Goal: Task Accomplishment & Management: Use online tool/utility

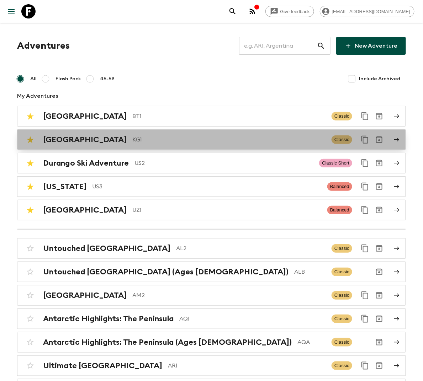
click at [132, 142] on p "KG1" at bounding box center [229, 140] width 194 height 9
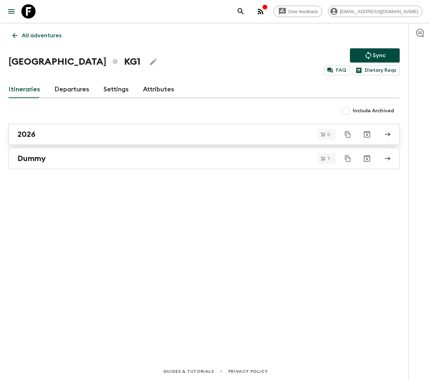
click at [86, 131] on div "2026" at bounding box center [197, 134] width 360 height 9
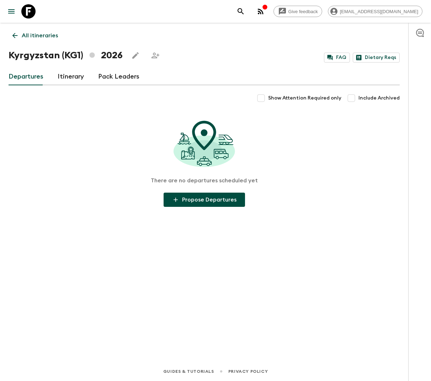
click at [66, 73] on link "Itinerary" at bounding box center [71, 76] width 26 height 17
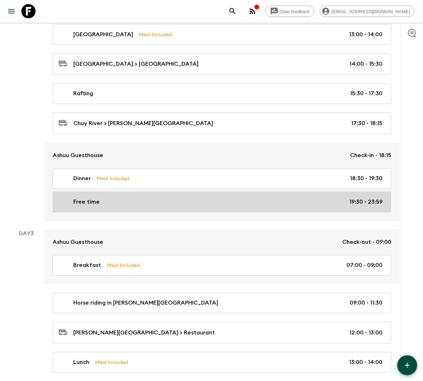
scroll to position [317, 0]
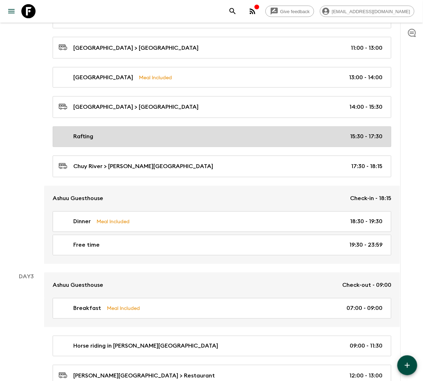
click at [143, 138] on div "Rafting 15:30 - 17:30" at bounding box center [221, 137] width 324 height 9
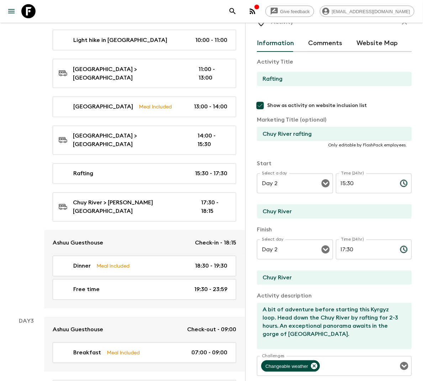
scroll to position [33, 0]
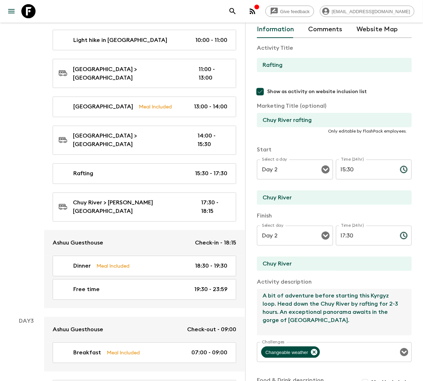
click at [329, 324] on textarea "A bit of adventure before starting this Kyrgyz loop. Head down the Chuy River b…" at bounding box center [331, 312] width 149 height 47
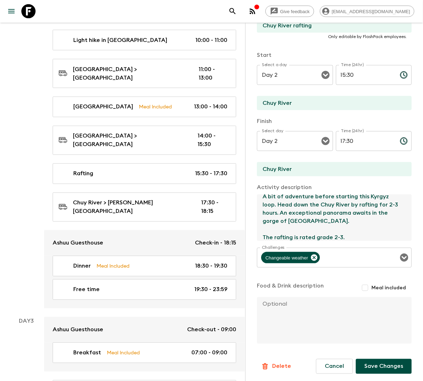
scroll to position [129, 0]
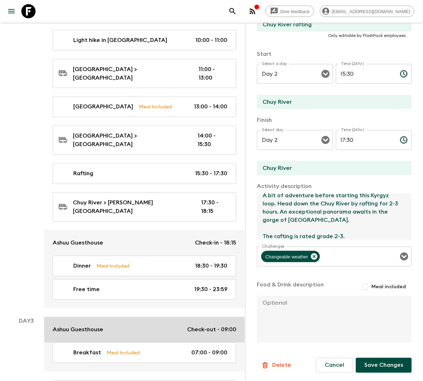
type textarea "A bit of adventure before starting this Kyrgyz loop. Head down the Chuy River b…"
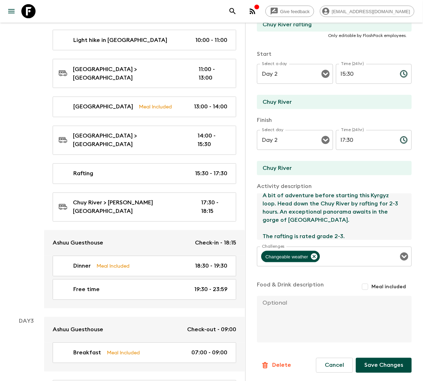
click at [356, 361] on button "Save Changes" at bounding box center [384, 365] width 56 height 15
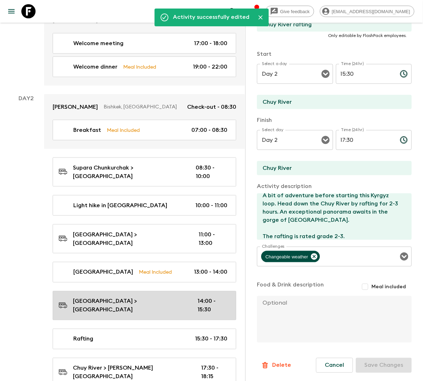
scroll to position [150, 0]
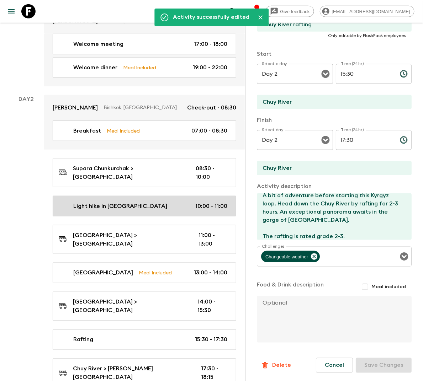
click at [149, 210] on link "Light hike in [GEOGRAPHIC_DATA] 10:00 - 11:00" at bounding box center [145, 206] width 184 height 21
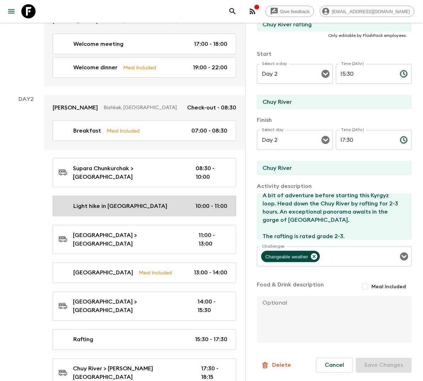
type input "Light hike in [GEOGRAPHIC_DATA]"
type input "[GEOGRAPHIC_DATA] hike"
type input "[GEOGRAPHIC_DATA]"
type textarea "Go for a short hike in [GEOGRAPHIC_DATA]."
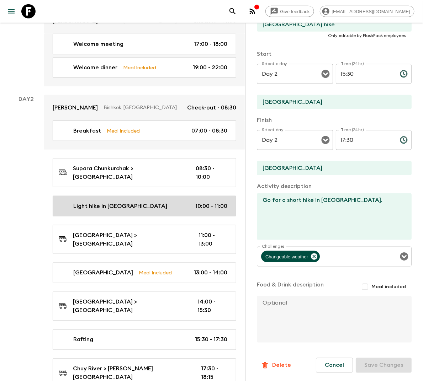
type input "10:00"
type input "11:00"
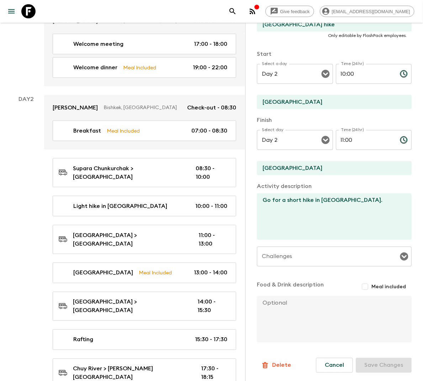
click at [327, 224] on textarea "Go for a short hike in [GEOGRAPHIC_DATA]." at bounding box center [331, 217] width 149 height 47
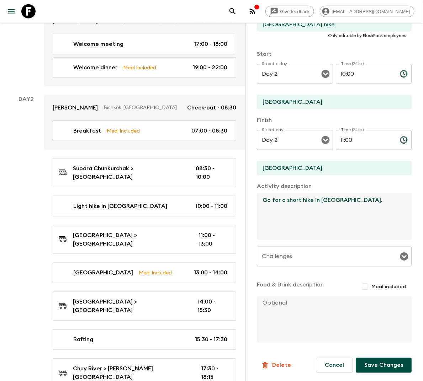
type textarea "Go for a short hike in [GEOGRAPHIC_DATA]."
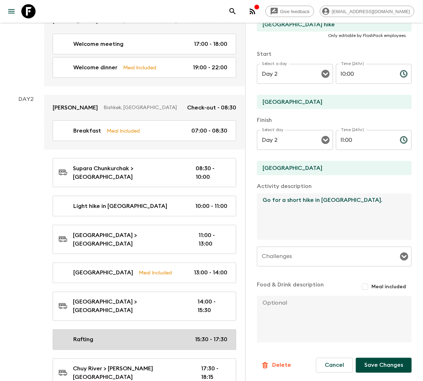
click at [85, 336] on p "Rafting" at bounding box center [83, 340] width 20 height 9
type input "Rafting"
type input "Chuy River rafting"
type input "Chuy River"
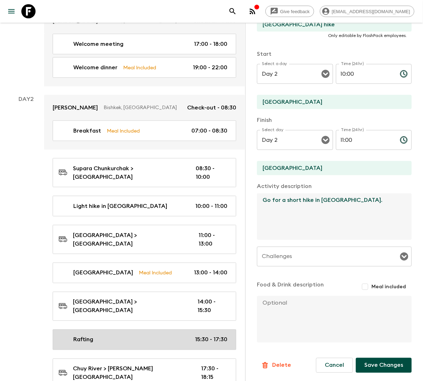
type textarea "A bit of adventure before starting this Kyrgyz loop. Head down the Chuy River b…"
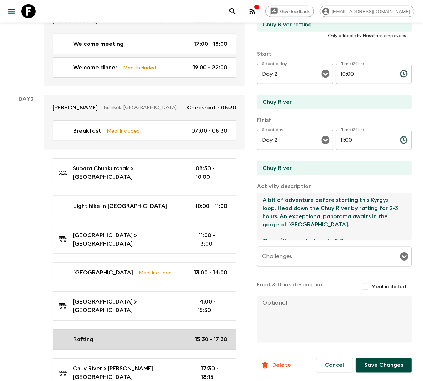
type input "15:30"
type input "17:30"
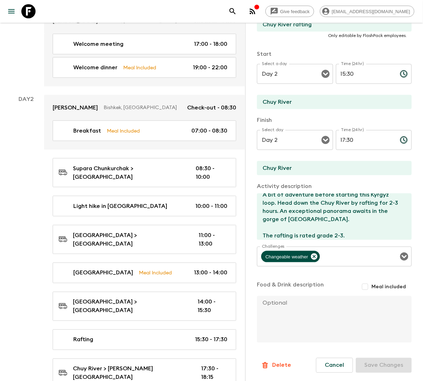
scroll to position [8, 0]
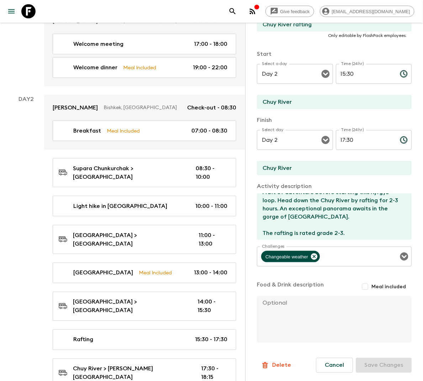
click at [350, 231] on textarea "A bit of adventure before starting this Kyrgyz loop. Head down the Chuy River b…" at bounding box center [331, 217] width 149 height 47
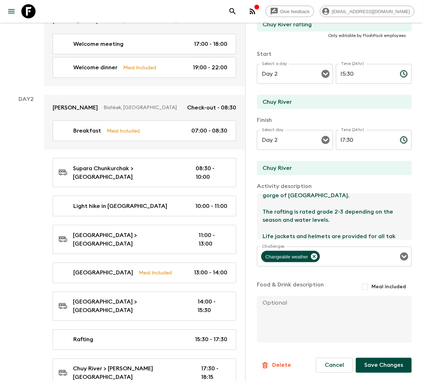
scroll to position [37, 0]
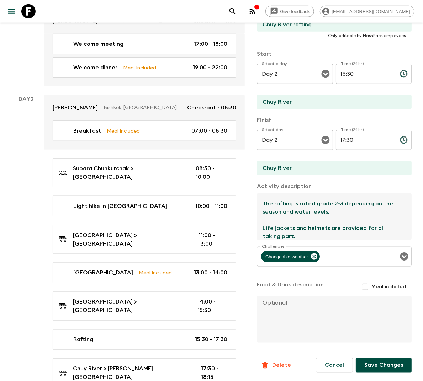
type textarea "A bit of adventure before starting this Kyrgyz loop. Head down the Chuy River b…"
click at [385, 365] on button "Save Changes" at bounding box center [384, 365] width 56 height 15
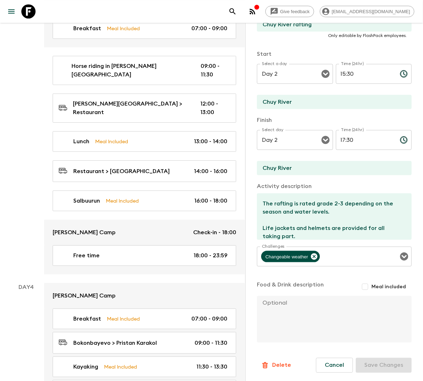
scroll to position [736, 0]
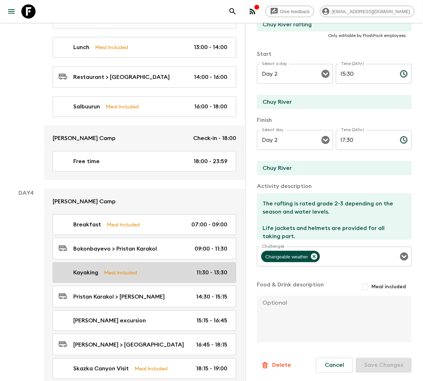
click at [123, 269] on div "Kayaking Meal Included 11:30 - 13:30" at bounding box center [143, 273] width 169 height 9
type input "Kayaking"
type input "[PERSON_NAME]"
type textarea "[DATE] we are going kayaking. Lasting approx 2 hours, these tours take place du…"
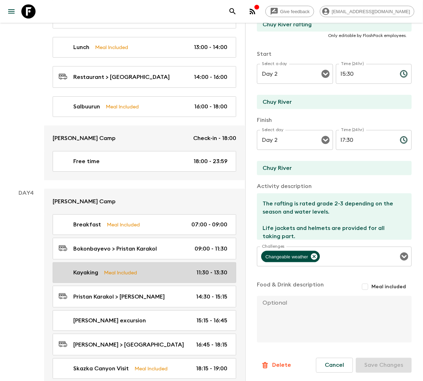
checkbox input "true"
type textarea "Picnic Lunch"
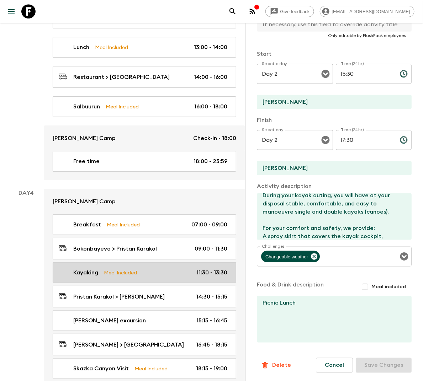
type input "Day 4"
type input "11:30"
type input "Day 4"
type input "13:30"
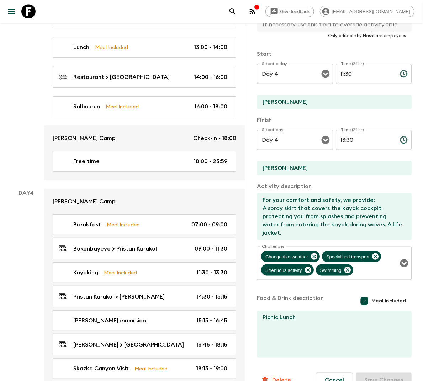
scroll to position [74, 0]
click at [307, 228] on textarea "[DATE] we are going kayaking. Lasting approx 2 hours, these tours take place du…" at bounding box center [331, 217] width 149 height 47
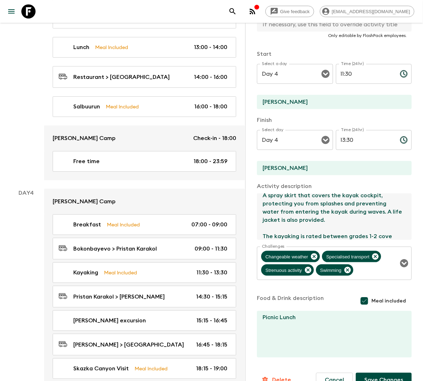
scroll to position [86, 0]
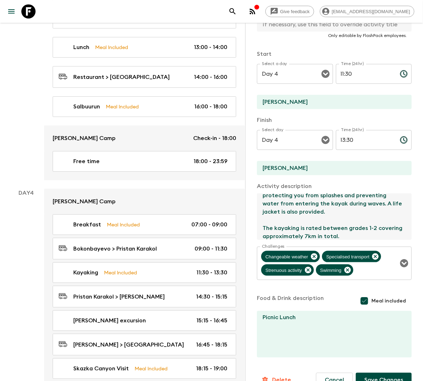
type textarea "[DATE] we are going kayaking. Lasting approx 2 hours, these tours take place du…"
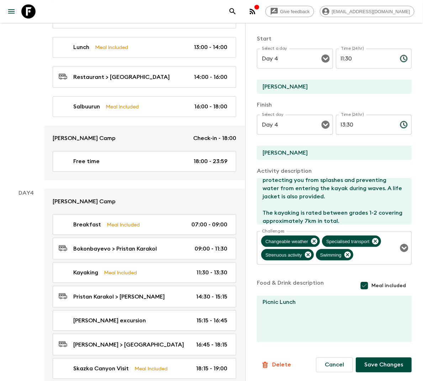
scroll to position [157, 0]
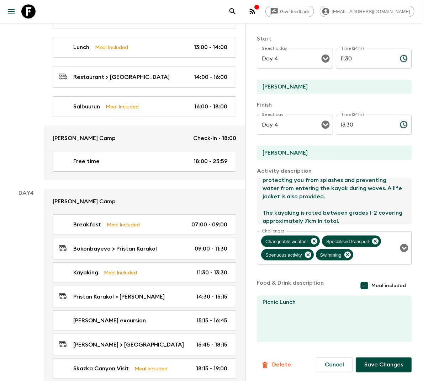
click at [370, 365] on button "Save Changes" at bounding box center [384, 365] width 56 height 15
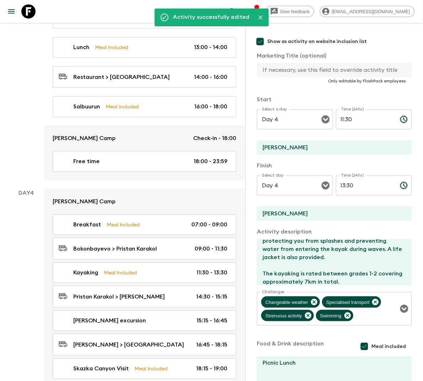
scroll to position [0, 0]
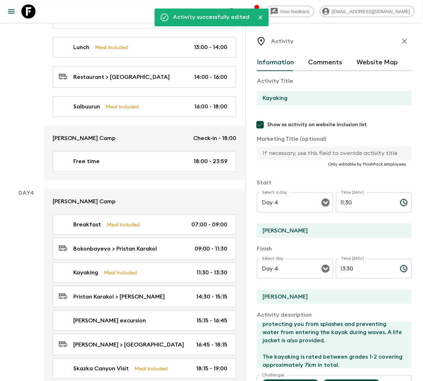
click at [400, 45] on icon "button" at bounding box center [404, 41] width 9 height 9
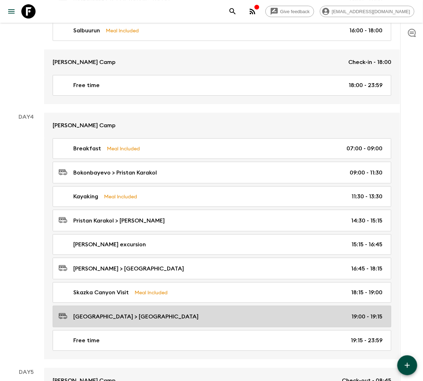
scroll to position [801, 0]
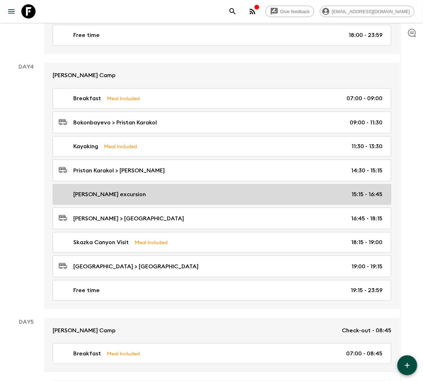
click at [132, 192] on div "[PERSON_NAME] excursion 15:15 - 16:45" at bounding box center [221, 194] width 324 height 9
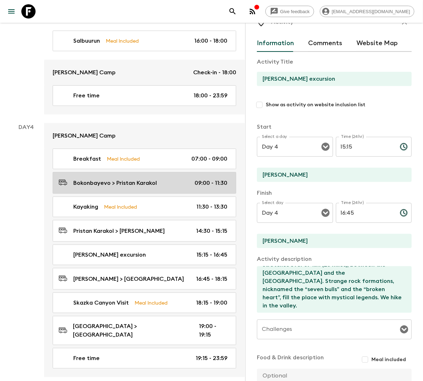
scroll to position [20, 0]
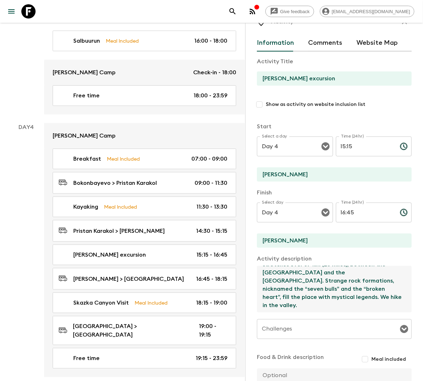
click at [295, 307] on textarea "Covered with fertile vegetation, this gorge is probably one of the prettiest in…" at bounding box center [331, 289] width 149 height 47
drag, startPoint x: 323, startPoint y: 306, endPoint x: 342, endPoint y: 297, distance: 20.4
click at [342, 297] on textarea "Covered with fertile vegetation, this gorge is probably one of the prettiest in…" at bounding box center [331, 289] width 149 height 47
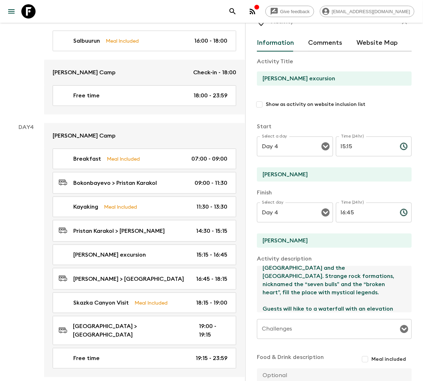
scroll to position [37, 0]
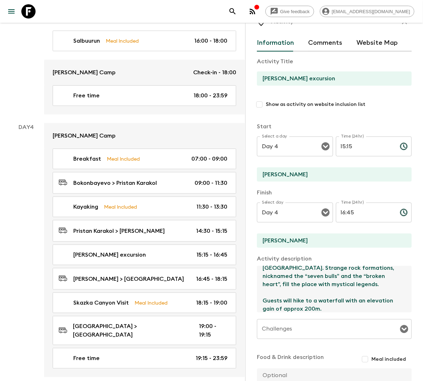
paste textarea "No technical skills are required — just proper footwear and optionally, trekkin…"
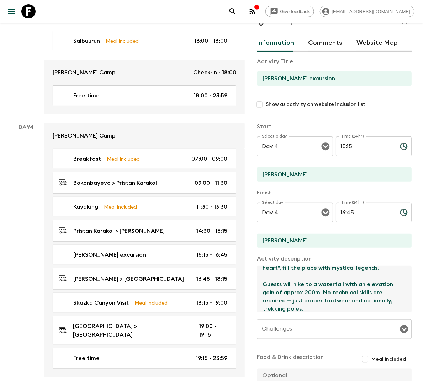
type textarea "Covered with fertile vegetation, this gorge is probably one of the prettiest in…"
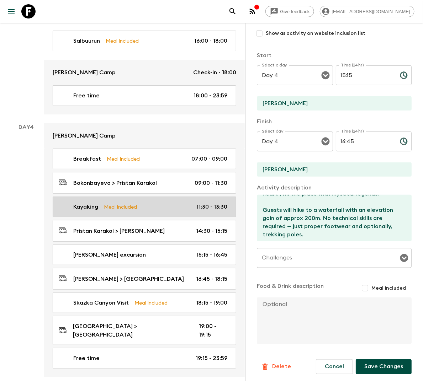
scroll to position [92, 0]
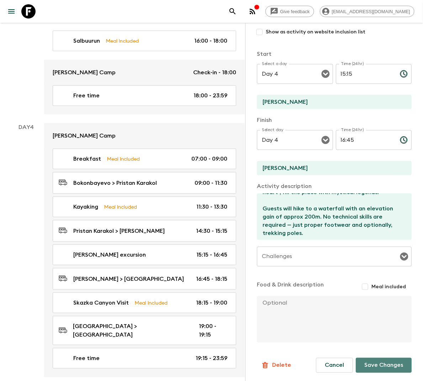
click at [361, 364] on button "Save Changes" at bounding box center [384, 365] width 56 height 15
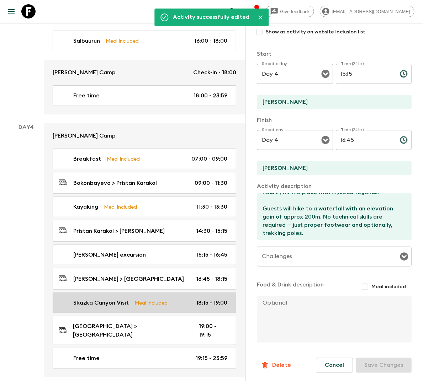
click at [138, 299] on p "Meal Included" at bounding box center [150, 303] width 33 height 8
type input "Skazka Canyon Visit"
checkbox input "true"
type input "Skazka Canyon"
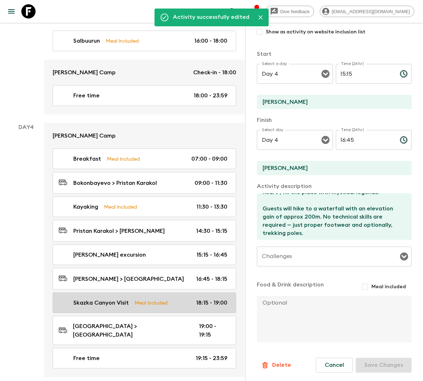
type textarea "Before heading towards our guest house, we visit the superb [GEOGRAPHIC_DATA], …"
checkbox input "true"
type textarea "Picnic lunch Dinner in a yurt camp"
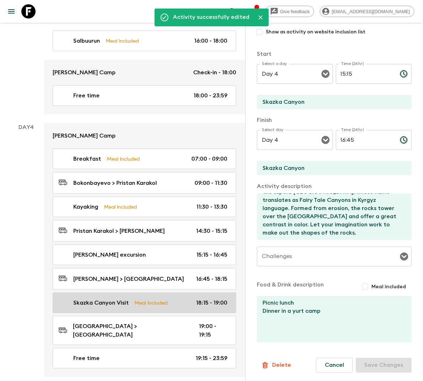
type input "18:15"
type input "19:00"
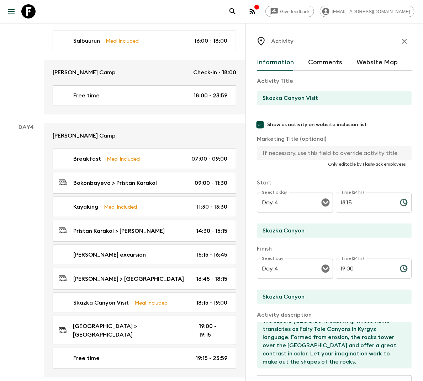
click at [400, 41] on icon "button" at bounding box center [404, 41] width 9 height 9
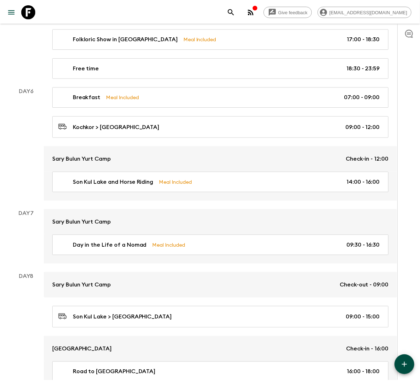
scroll to position [1452, 0]
